Goal: Task Accomplishment & Management: Manage account settings

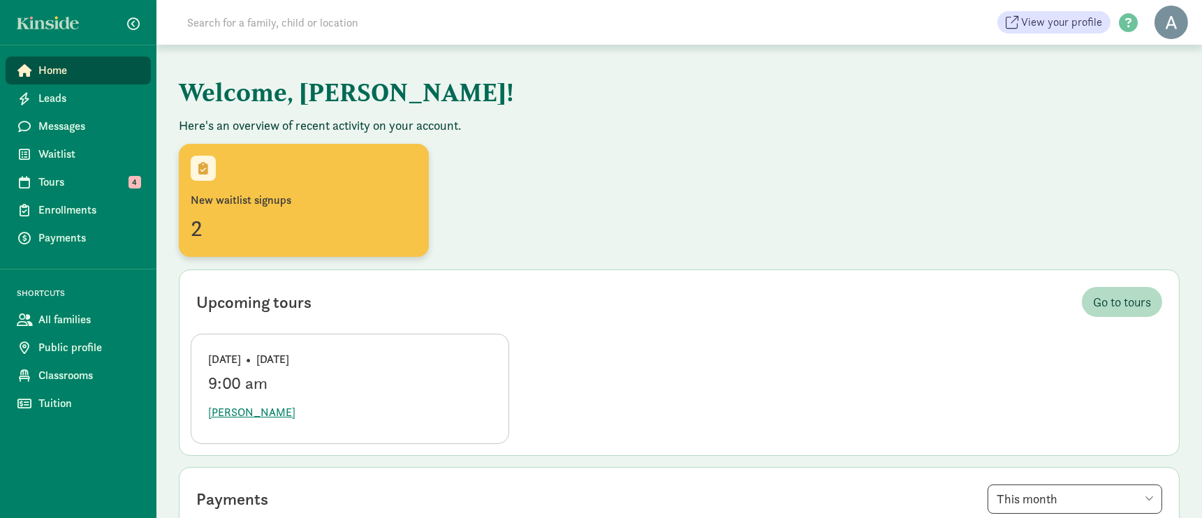
click at [290, 180] on div "New waitlist signups 2" at bounding box center [304, 200] width 226 height 89
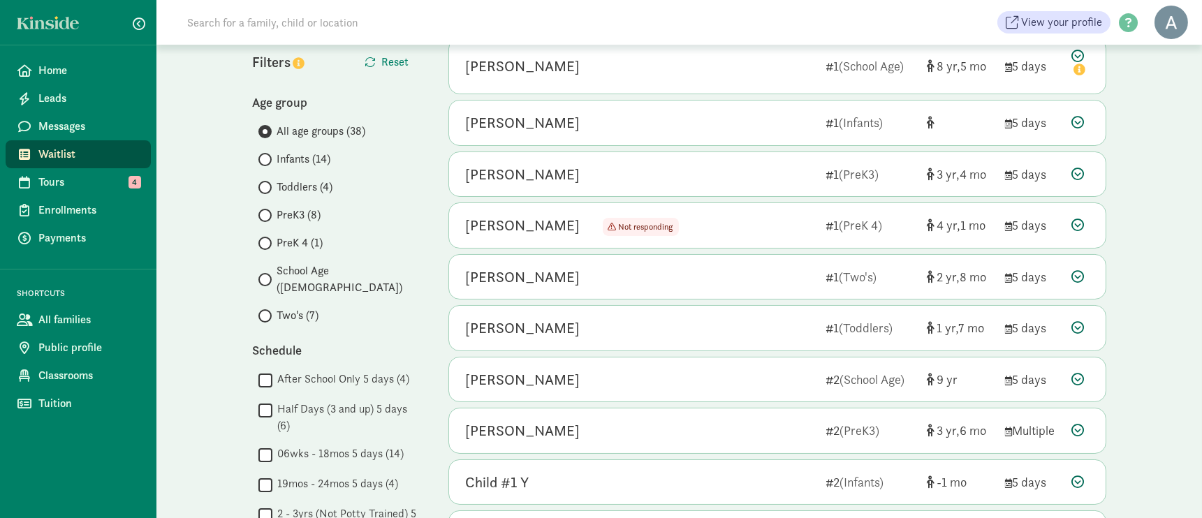
scroll to position [310, 0]
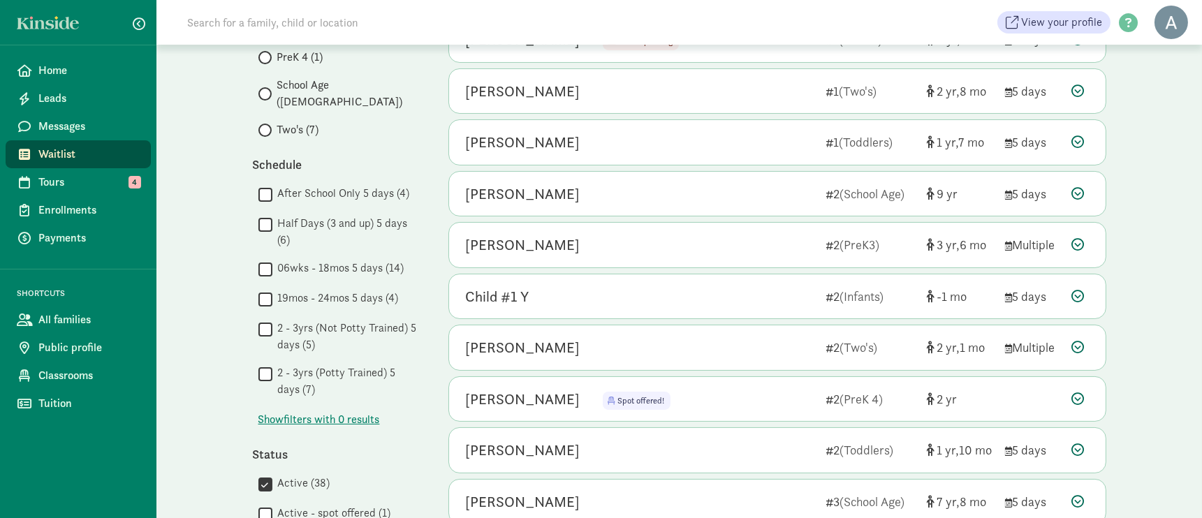
click at [298, 185] on label "After School Only 5 days (4)" at bounding box center [341, 193] width 138 height 17
click at [272, 185] on input "After School Only 5 days (4)" at bounding box center [265, 194] width 14 height 19
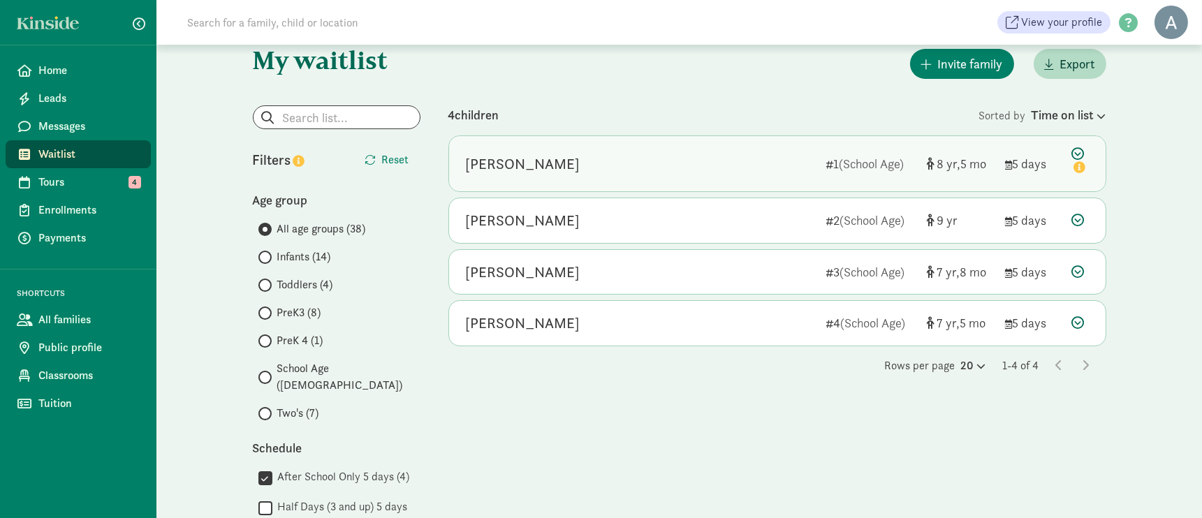
scroll to position [0, 0]
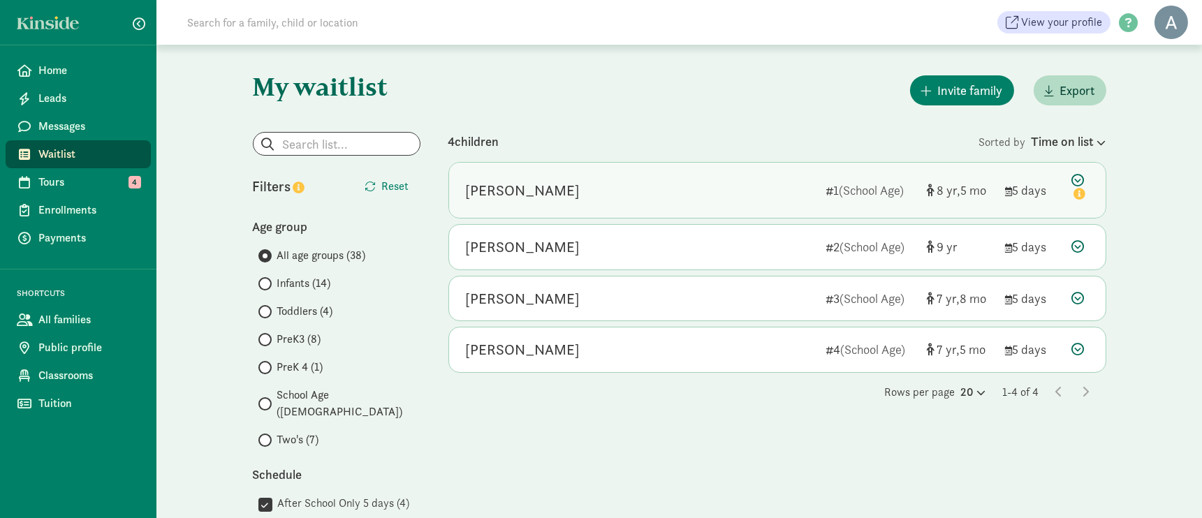
click at [1073, 175] on icon at bounding box center [1080, 188] width 17 height 29
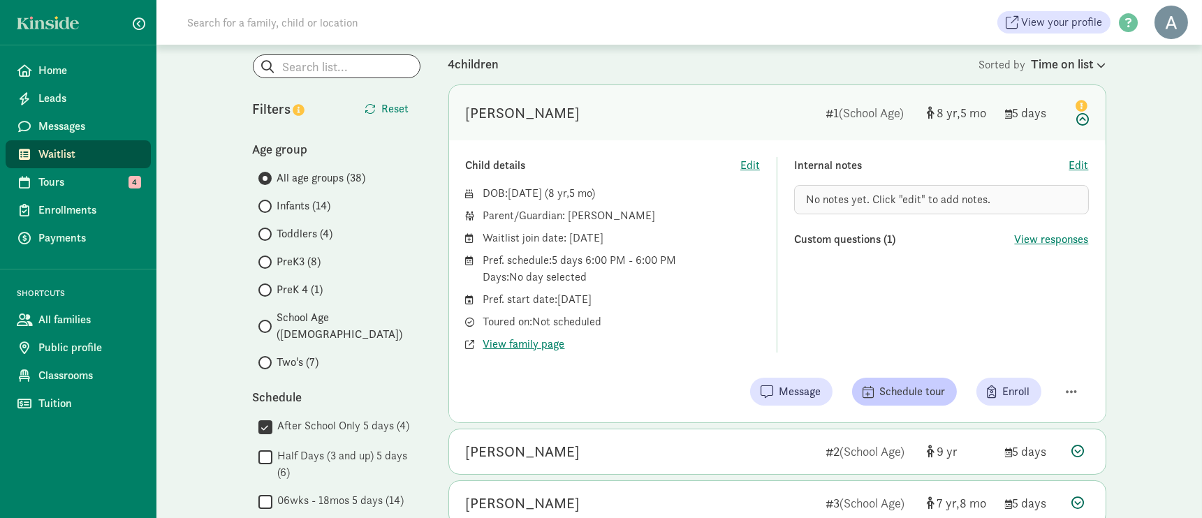
scroll to position [155, 0]
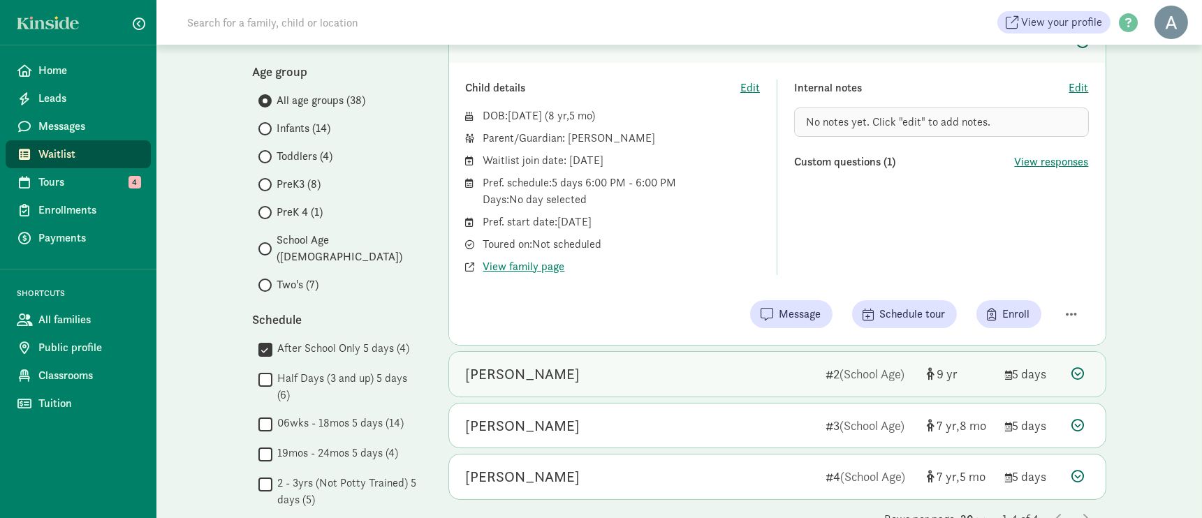
click at [1077, 375] on icon at bounding box center [1078, 373] width 13 height 13
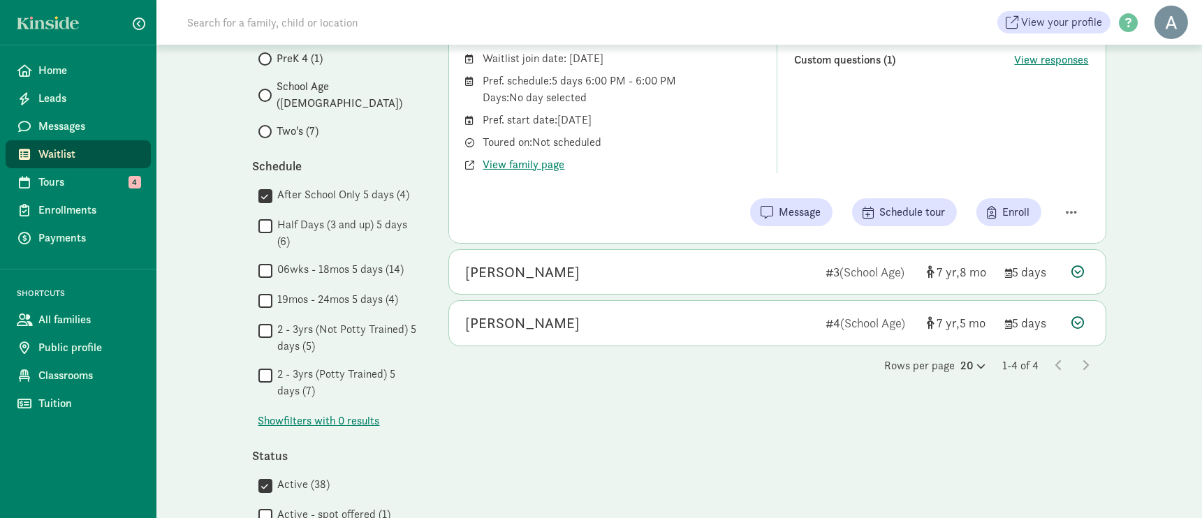
scroll to position [310, 0]
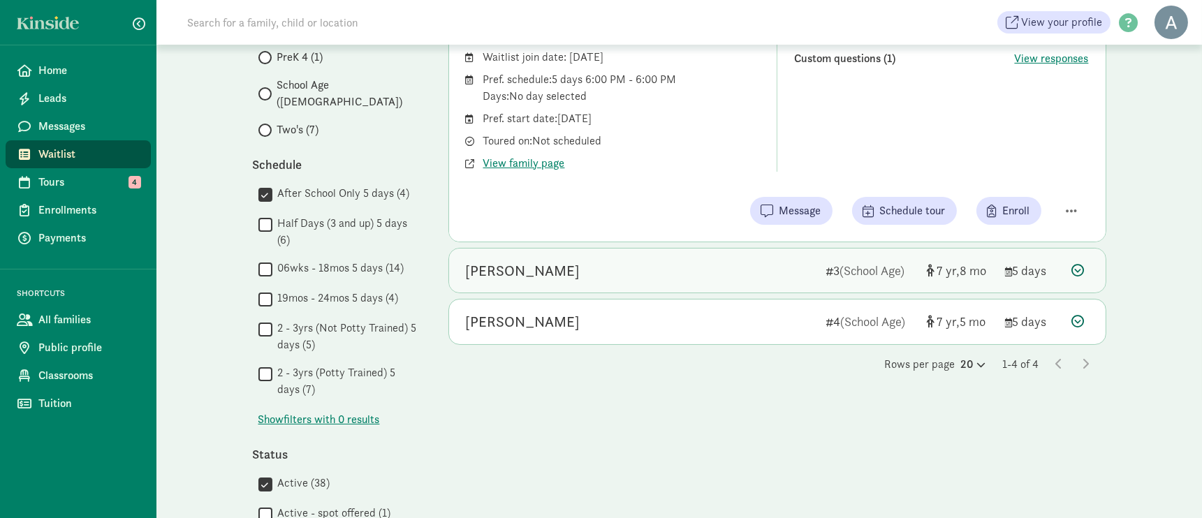
click at [1078, 275] on icon at bounding box center [1078, 270] width 13 height 13
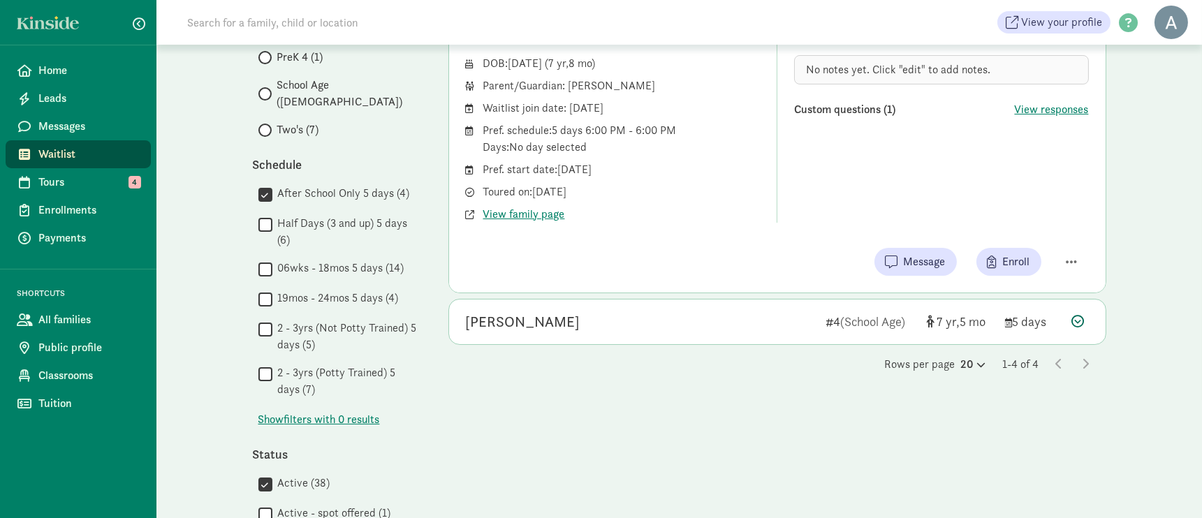
drag, startPoint x: 1079, startPoint y: 323, endPoint x: 1077, endPoint y: 333, distance: 10.7
click at [1080, 325] on icon at bounding box center [1078, 321] width 13 height 13
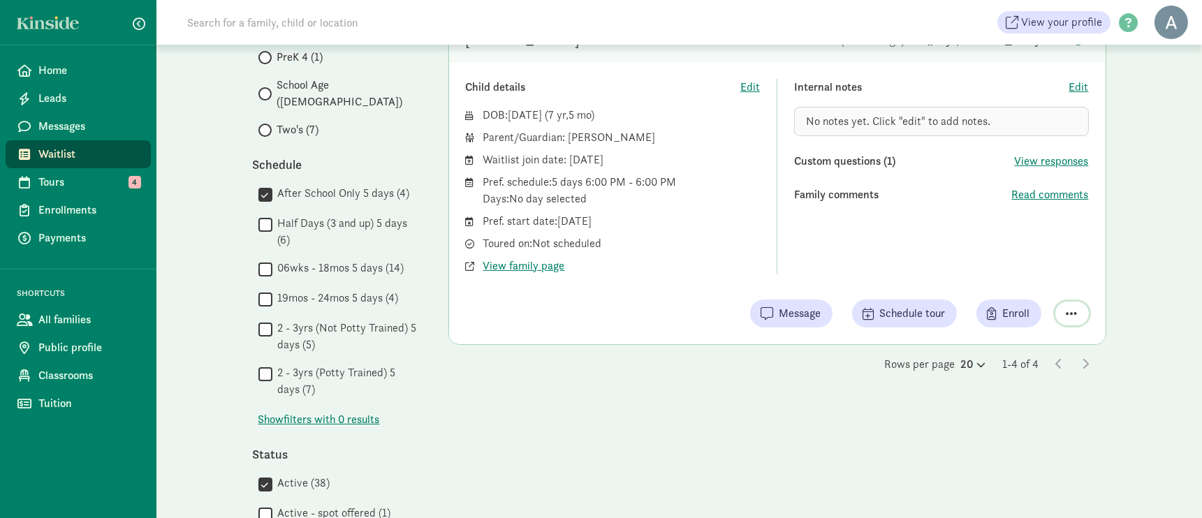
click at [1078, 313] on button "button" at bounding box center [1072, 314] width 34 height 24
click at [744, 390] on div "4 children Sorted by Time on list Justin Barnes 1 (School Age) 8 5 5 days Child…" at bounding box center [777, 386] width 658 height 1128
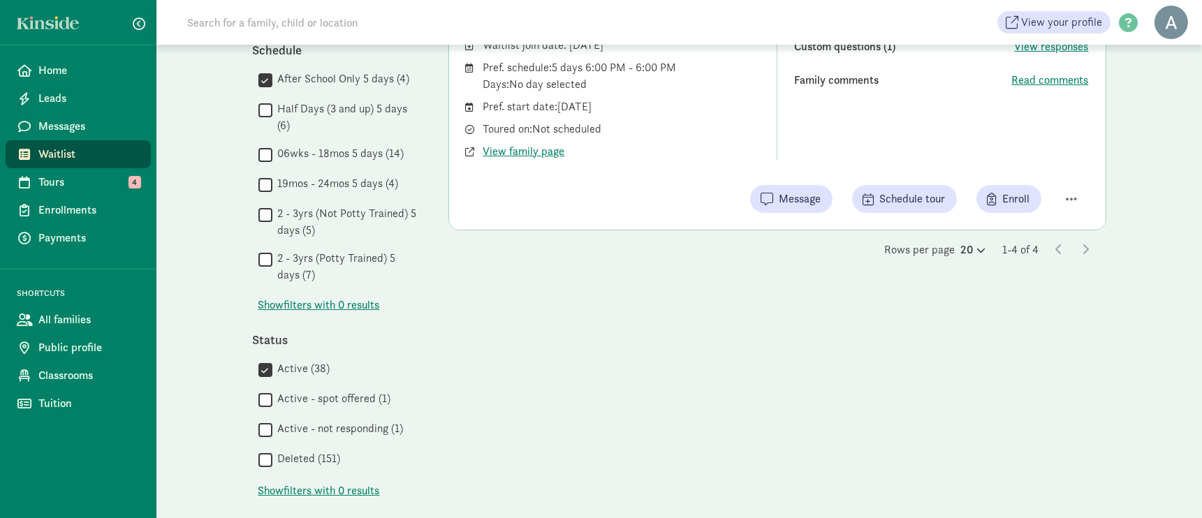
scroll to position [388, 0]
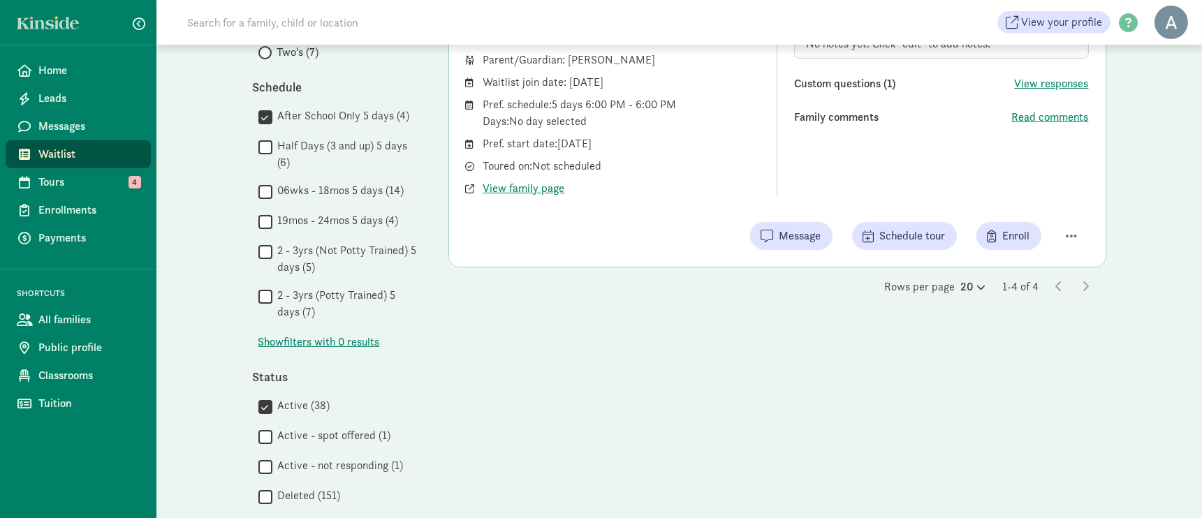
click at [338, 182] on label "06wks - 18mos 5 days (14)" at bounding box center [338, 190] width 132 height 17
click at [272, 182] on input "06wks - 18mos 5 days (14)" at bounding box center [265, 191] width 14 height 19
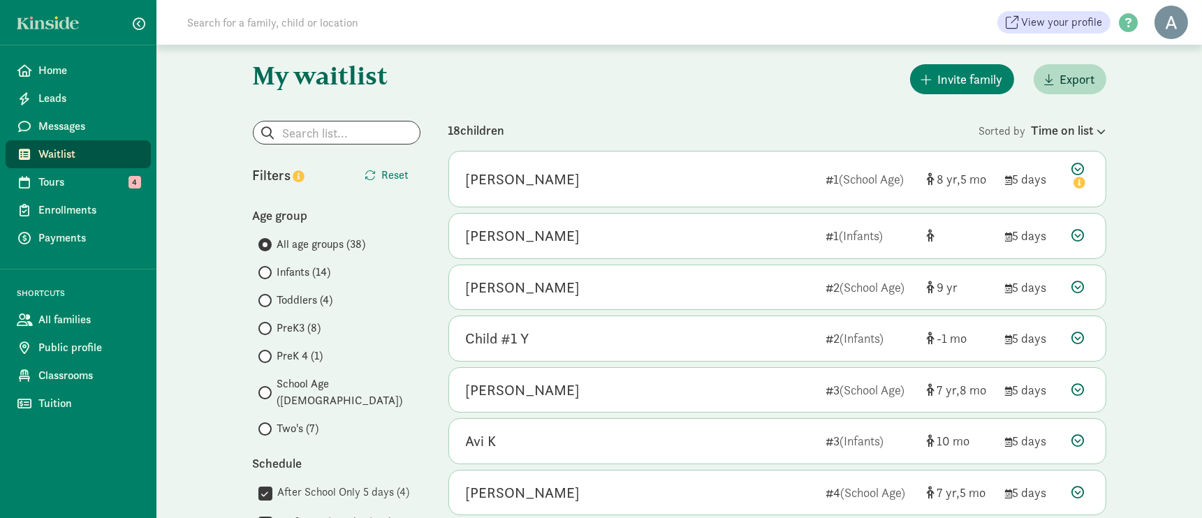
scroll to position [0, 0]
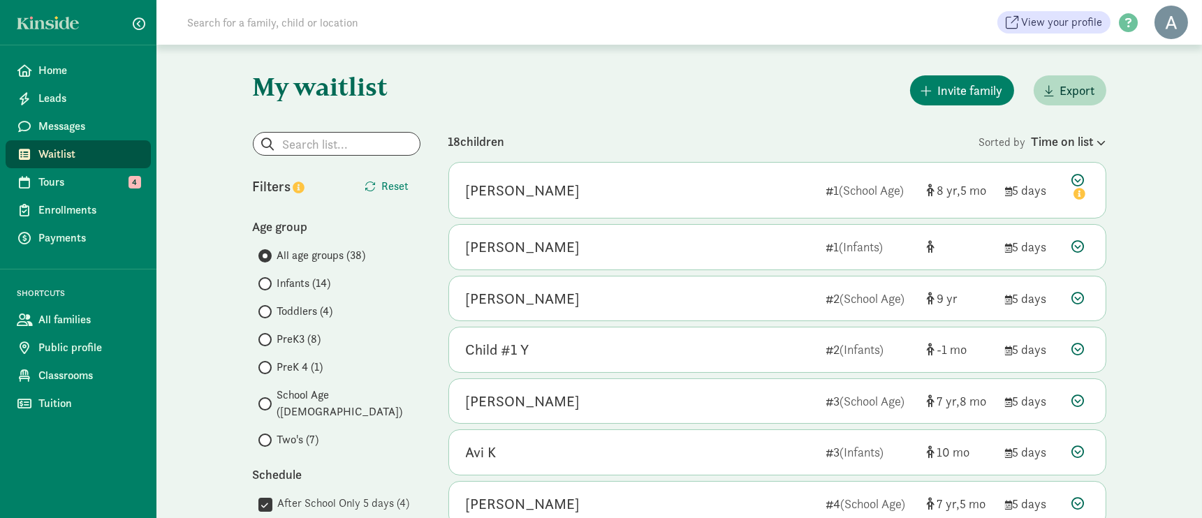
click at [286, 277] on span "Infants (14)" at bounding box center [304, 283] width 54 height 17
click at [267, 279] on input "Infants (14)" at bounding box center [262, 283] width 9 height 9
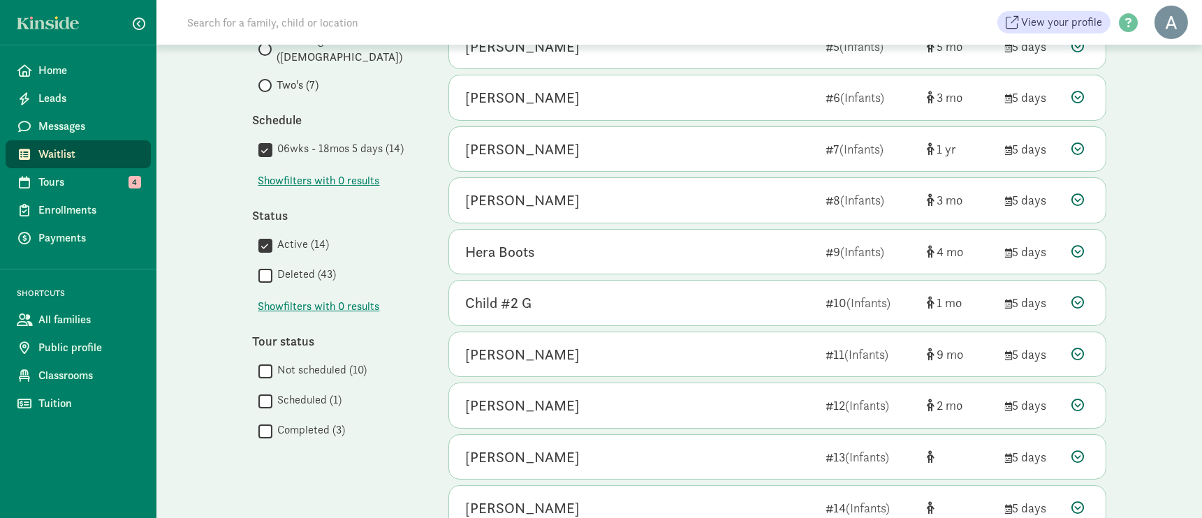
scroll to position [426, 0]
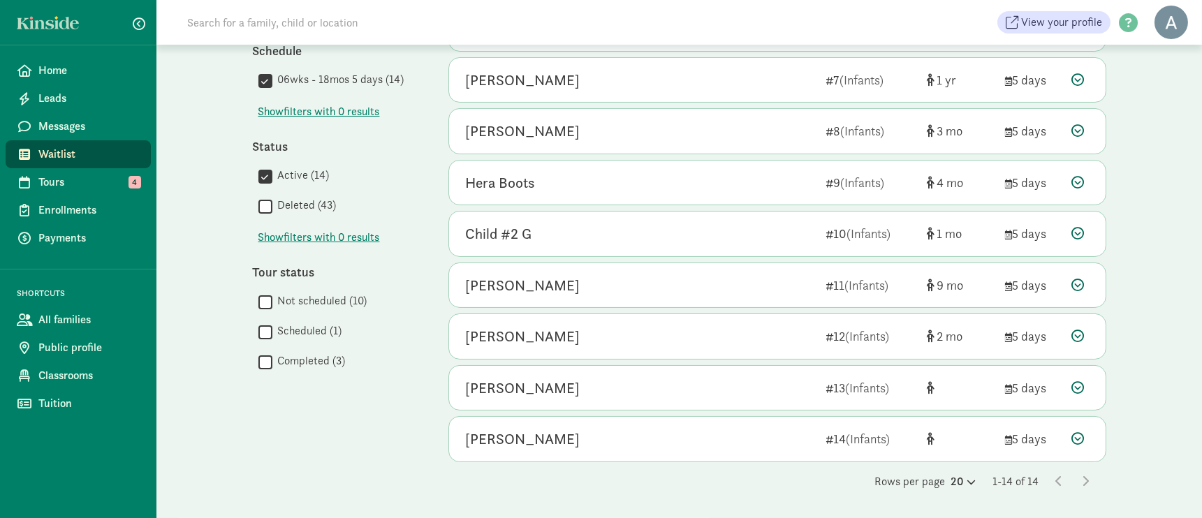
click at [1085, 483] on icon at bounding box center [1085, 481] width 7 height 11
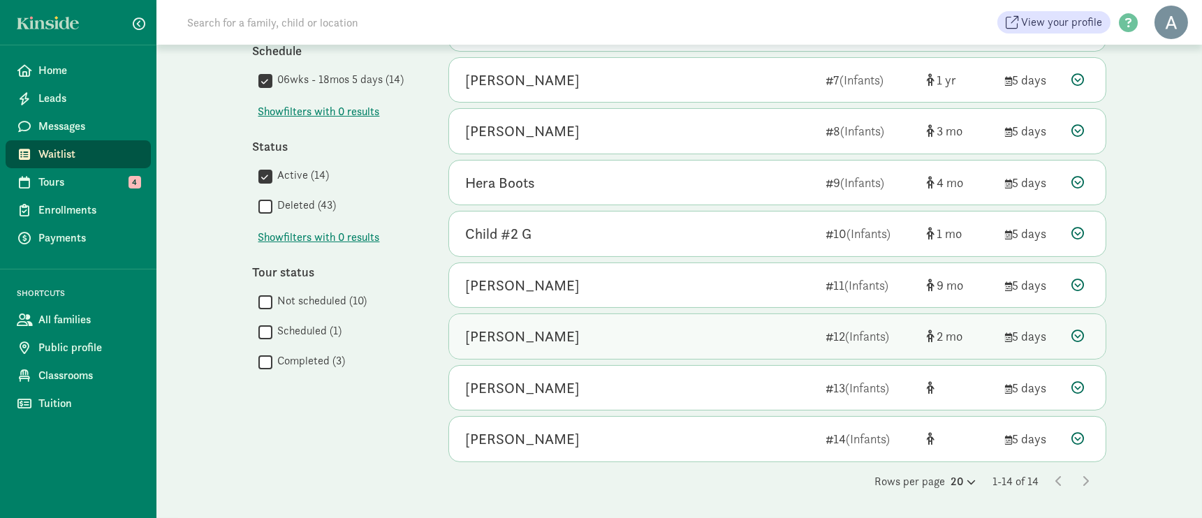
click at [1081, 337] on icon at bounding box center [1078, 336] width 13 height 13
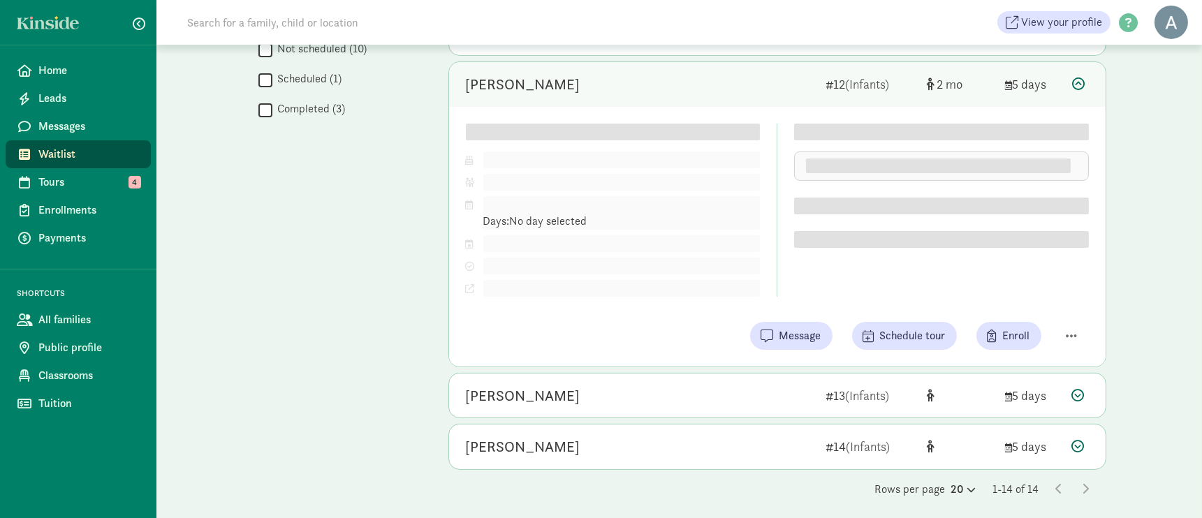
scroll to position [686, 0]
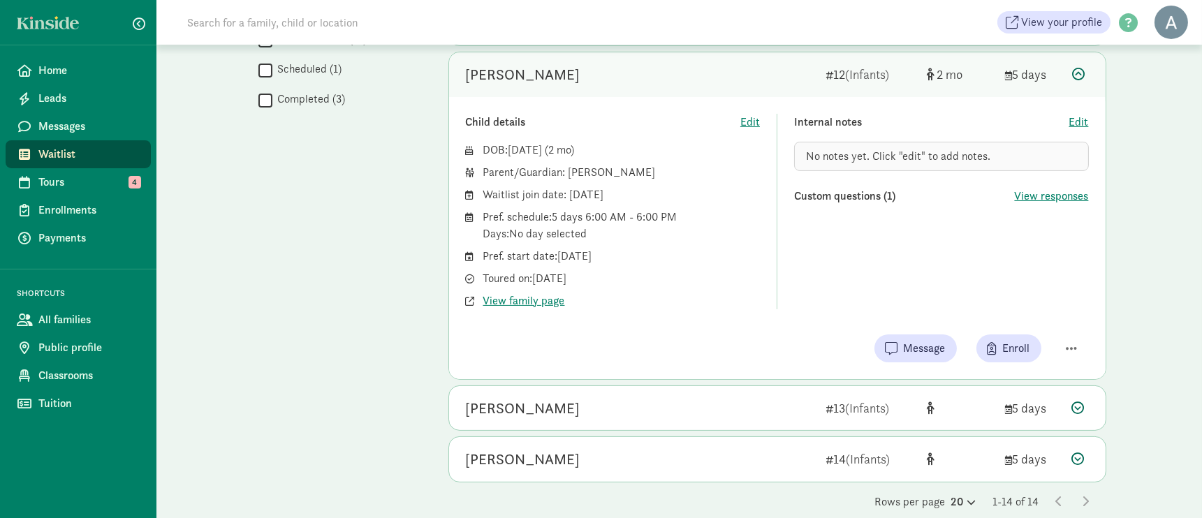
click at [806, 432] on div "Brandon Gardner Jr. 13 (Infants) 5 days Child details Edit DOB: Sep 1, 2025 ( )…" at bounding box center [777, 408] width 658 height 46
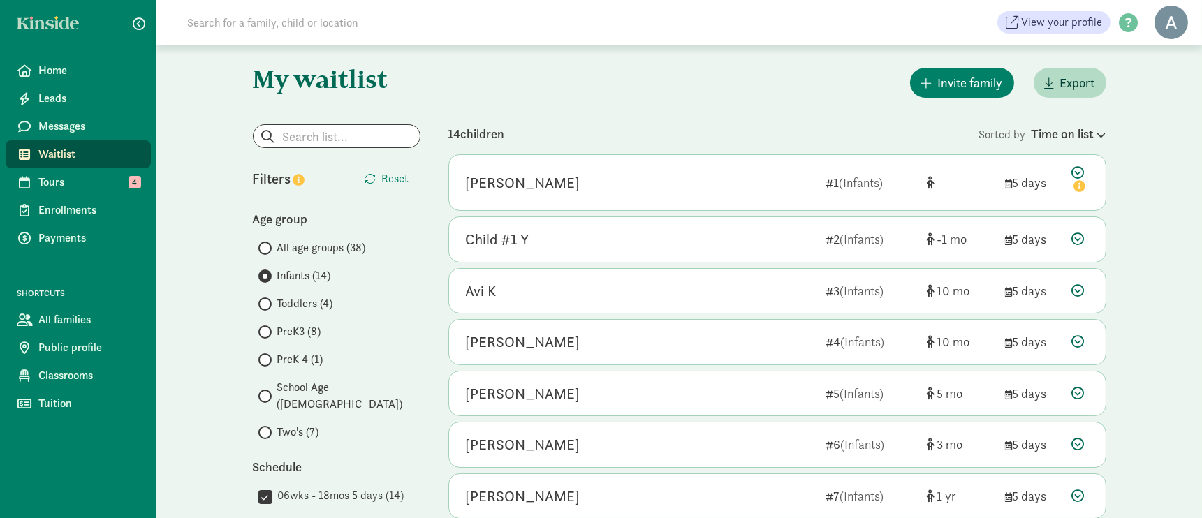
scroll to position [0, 0]
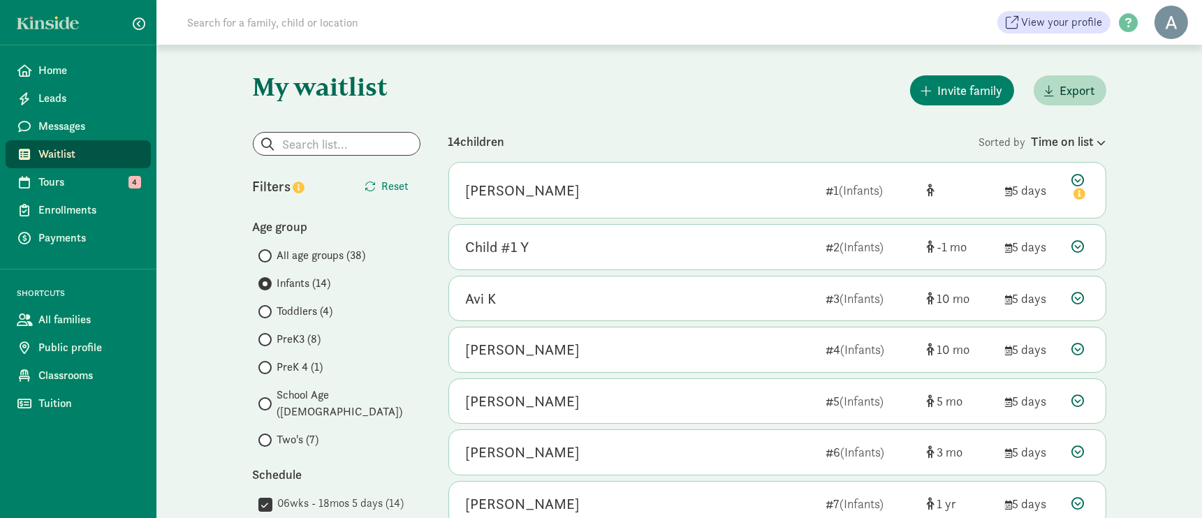
click at [723, 75] on div "Invite family Export" at bounding box center [777, 91] width 658 height 36
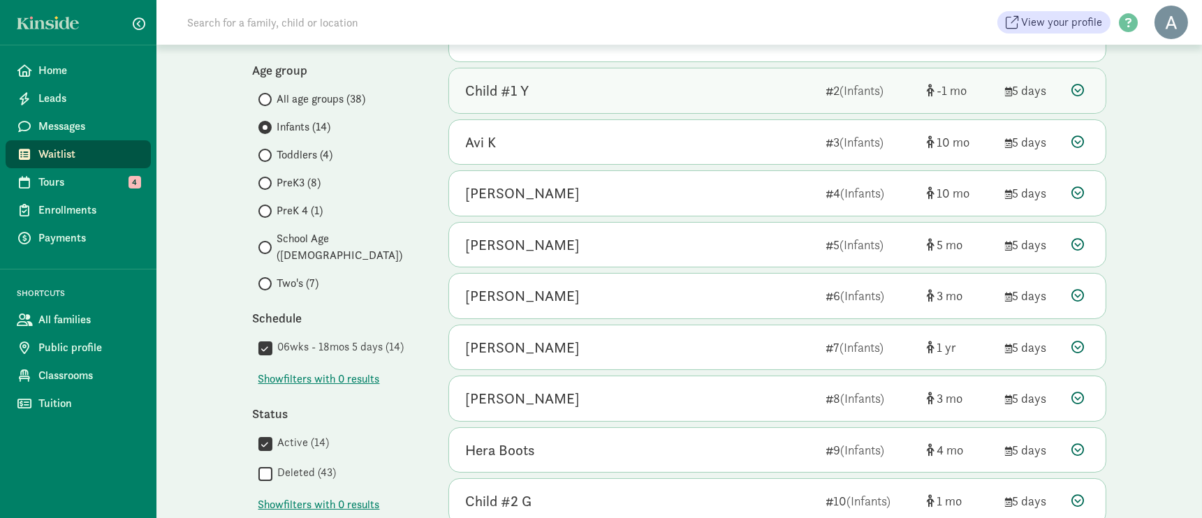
scroll to position [155, 0]
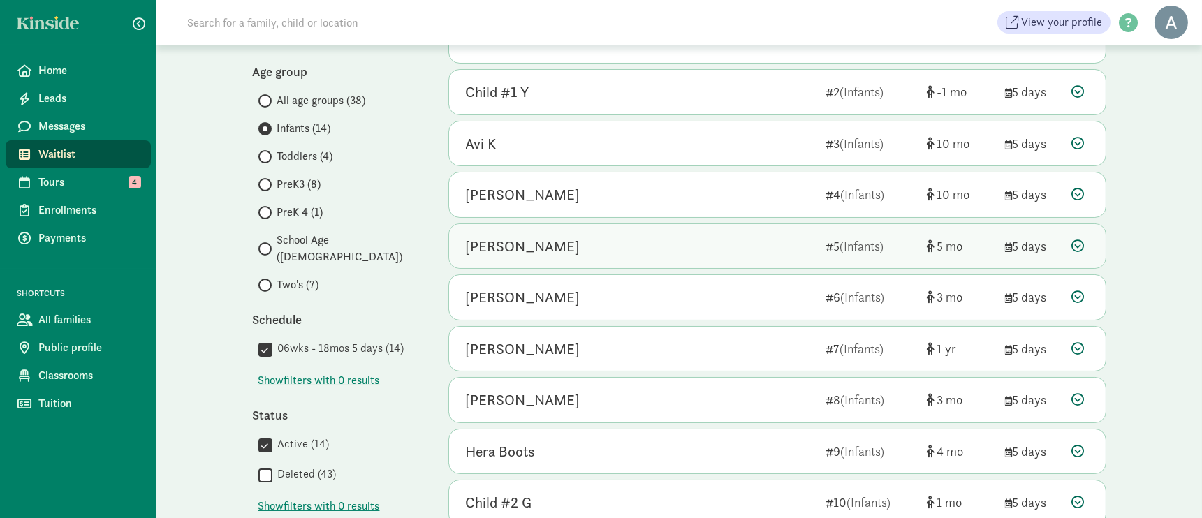
click at [1078, 246] on icon at bounding box center [1078, 246] width 13 height 13
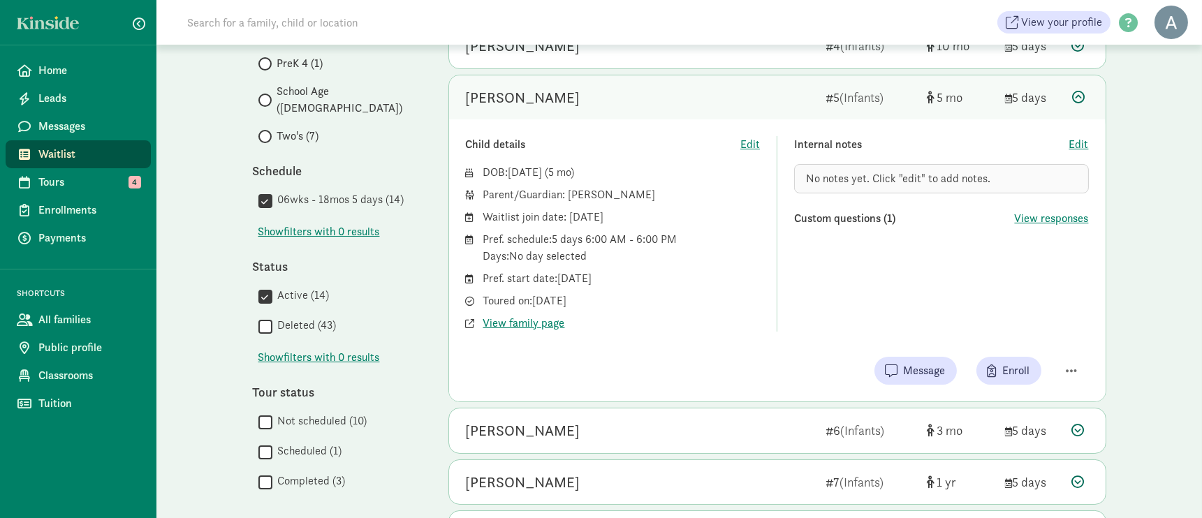
scroll to position [310, 0]
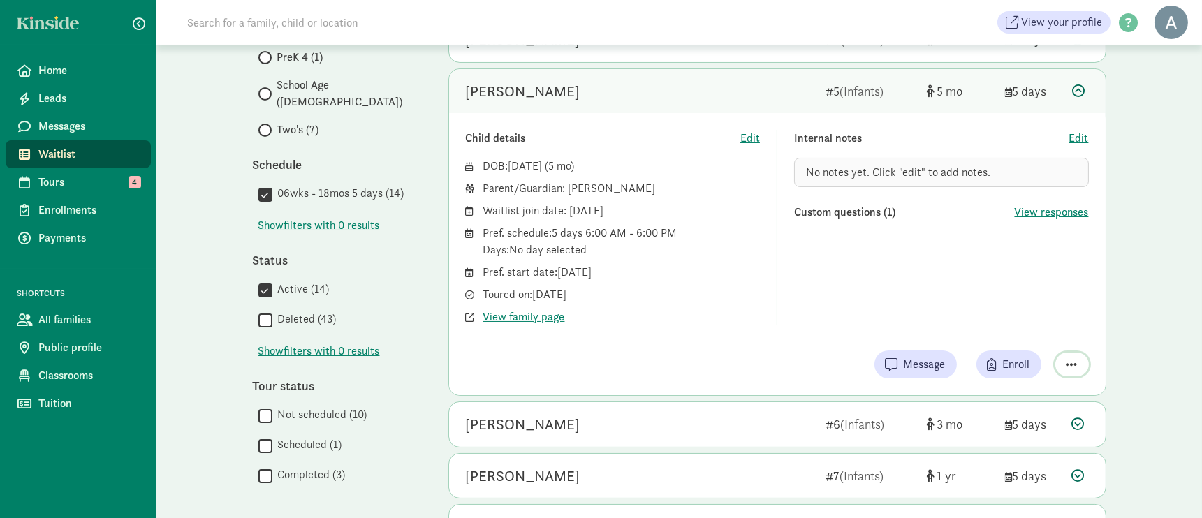
click at [1075, 364] on span "button" at bounding box center [1071, 364] width 11 height 13
click at [1129, 354] on div "My waitlist Invite family Export Show filters Infants After School Only 5 days …" at bounding box center [679, 324] width 909 height 1179
drag, startPoint x: 1129, startPoint y: 354, endPoint x: 1158, endPoint y: 387, distance: 43.6
click at [1163, 396] on div "My waitlist Invite family Export Show filters Infants After School Only 5 days …" at bounding box center [678, 324] width 1045 height 1179
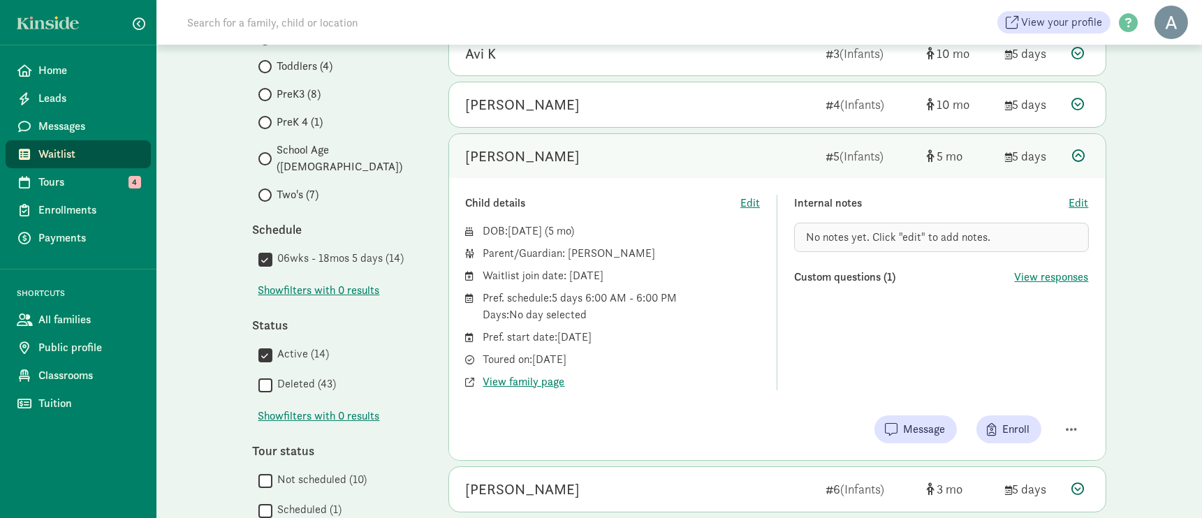
scroll to position [155, 0]
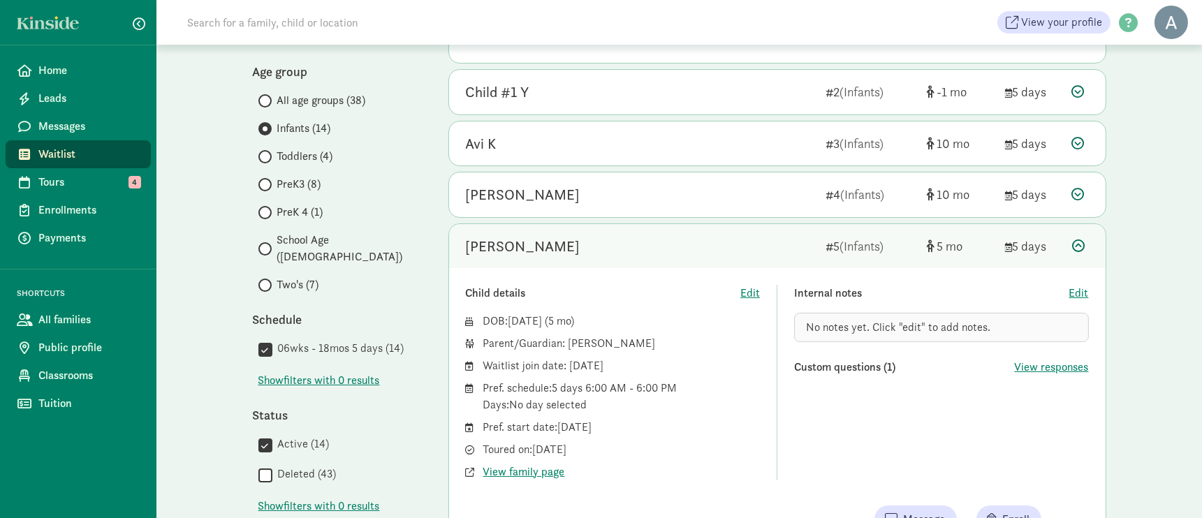
click at [1085, 241] on div at bounding box center [1080, 246] width 17 height 19
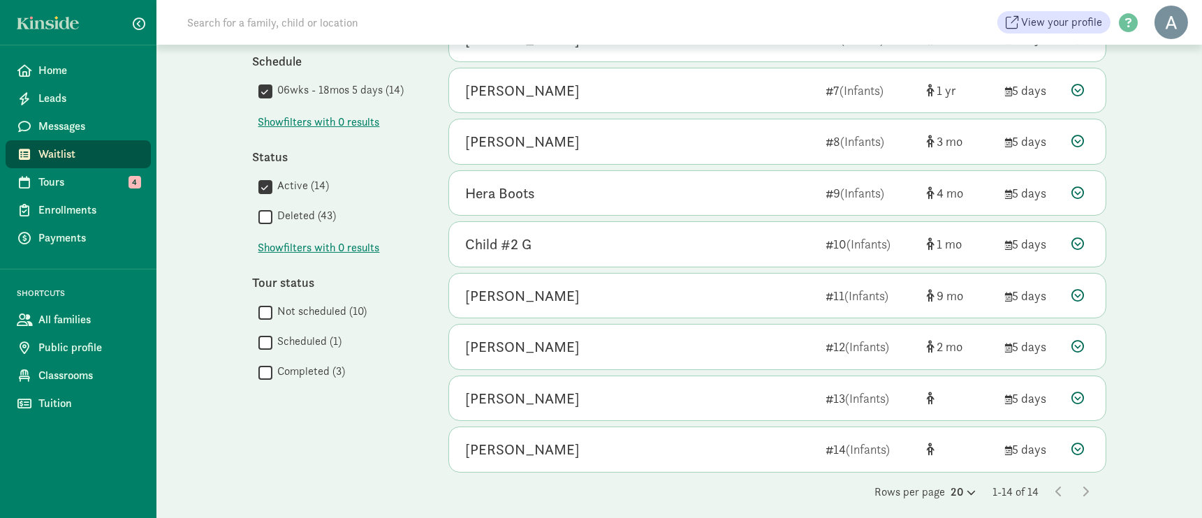
scroll to position [426, 0]
